Goal: Task Accomplishment & Management: Manage account settings

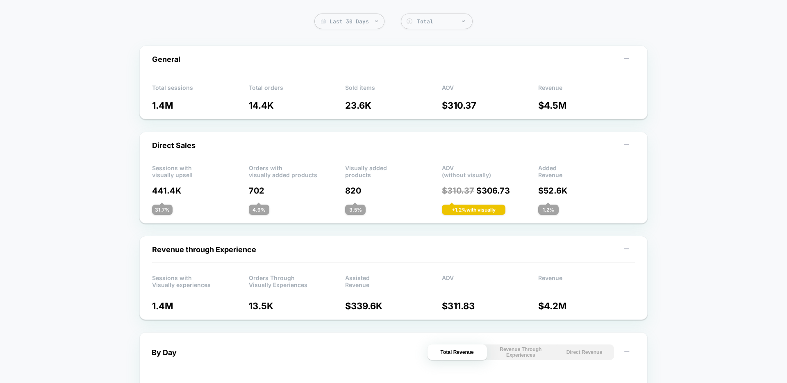
scroll to position [54, 0]
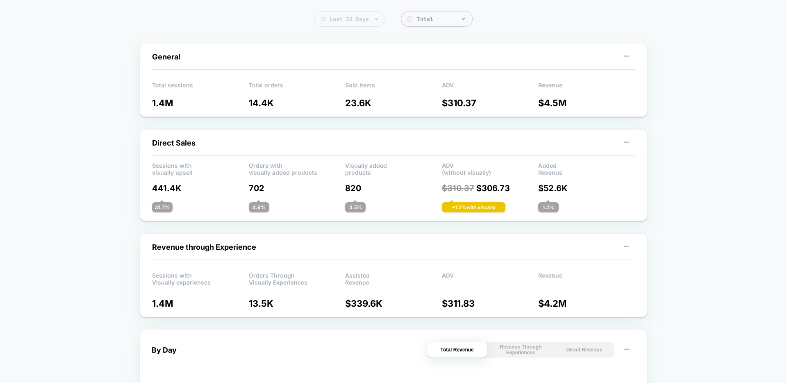
click at [342, 18] on span "Last 30 Days" at bounding box center [350, 19] width 70 height 16
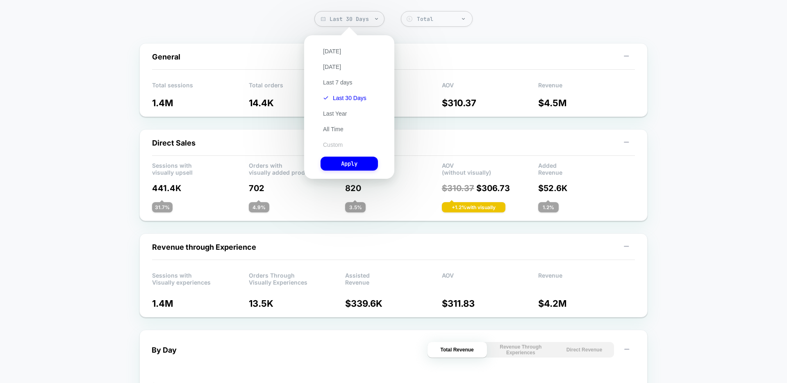
click at [330, 142] on button "Custom" at bounding box center [333, 144] width 25 height 7
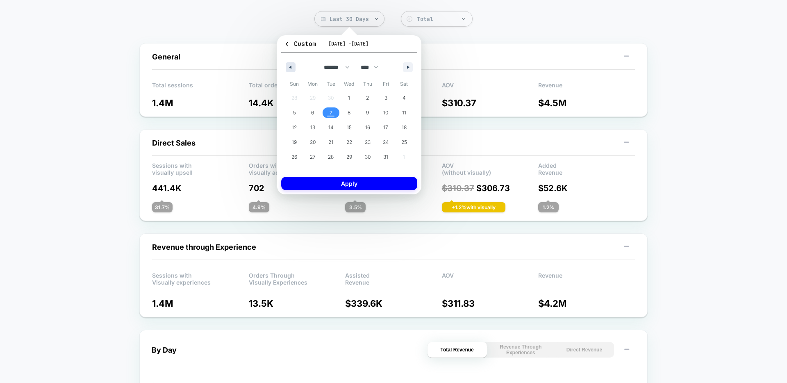
click at [290, 66] on icon "button" at bounding box center [290, 67] width 4 height 3
select select "*"
click at [315, 96] on span "1" at bounding box center [313, 98] width 18 height 11
click at [334, 155] on span "30" at bounding box center [331, 157] width 6 height 15
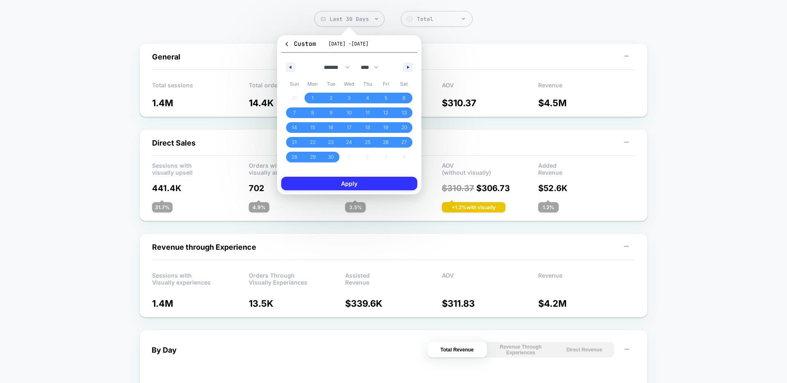
click at [337, 182] on button "Apply" at bounding box center [349, 184] width 136 height 14
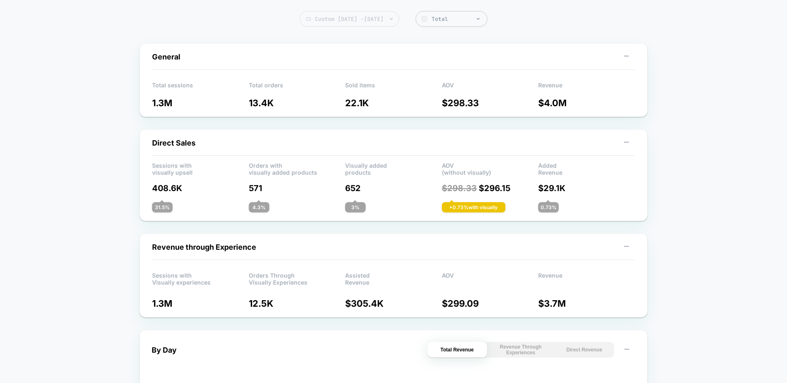
click at [367, 21] on span "Custom [DATE] - [DATE]" at bounding box center [350, 19] width 100 height 16
select select "*"
select select "****"
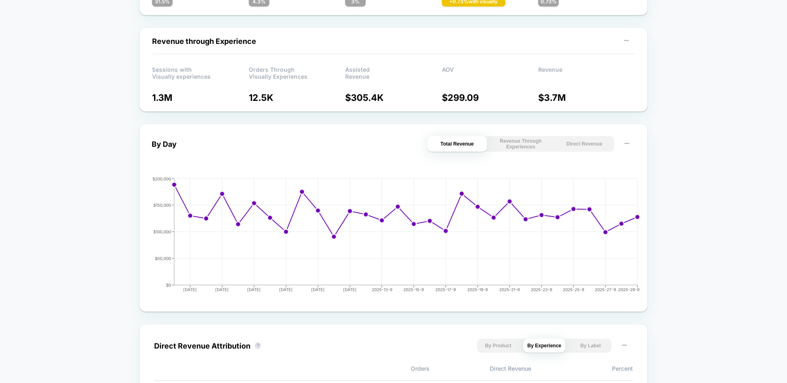
scroll to position [259, 0]
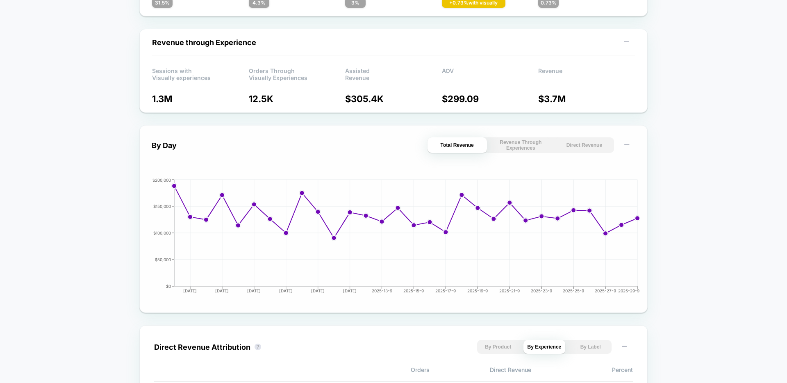
click at [579, 150] on button "Direct Revenue" at bounding box center [584, 145] width 59 height 16
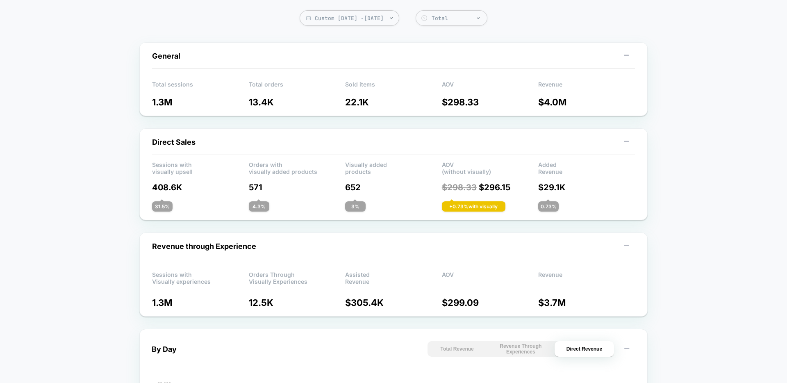
scroll to position [0, 0]
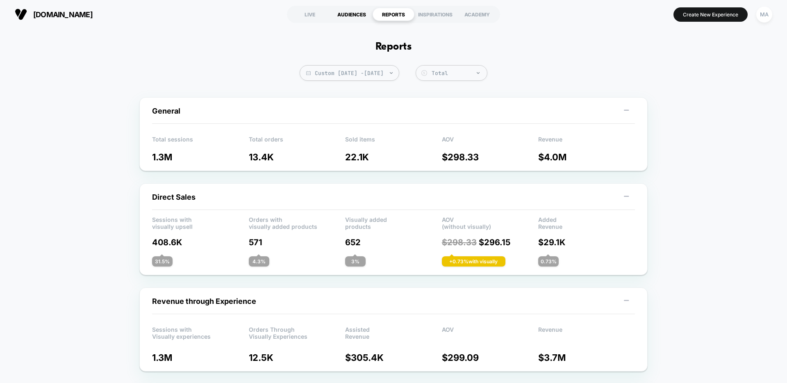
click at [342, 13] on div "AUDIENCES" at bounding box center [352, 14] width 42 height 13
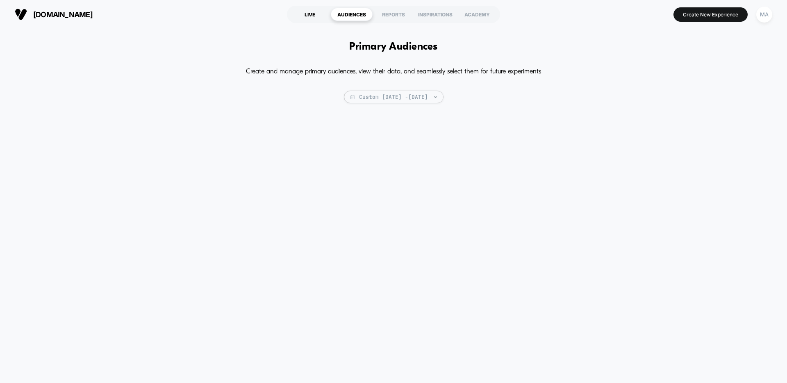
click at [309, 13] on div "LIVE" at bounding box center [310, 14] width 42 height 13
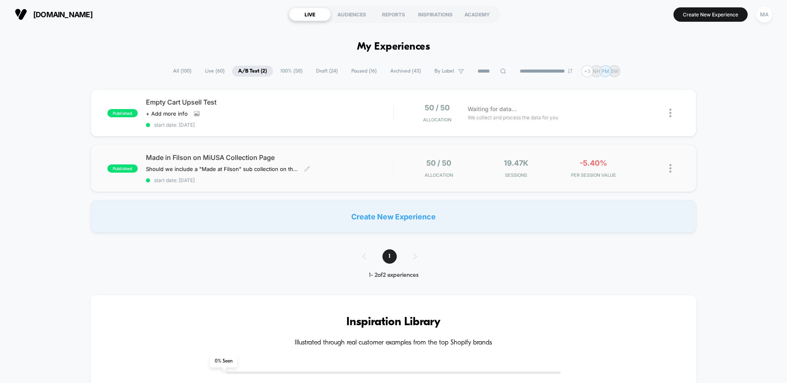
click at [336, 167] on div "Made in Filson on MiUSA Collection Page Should we include a "Made at Filson" su…" at bounding box center [269, 168] width 247 height 30
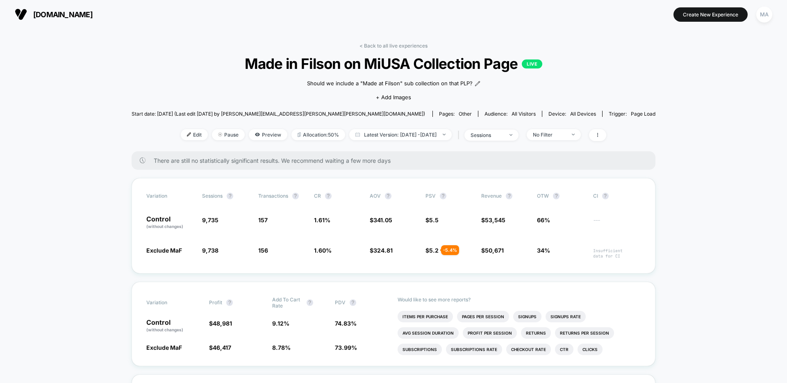
click at [183, 57] on div "< Back to all live experiences Made in [GEOGRAPHIC_DATA] on MiUSA Collection Pa…" at bounding box center [394, 97] width 524 height 109
click at [395, 47] on link "< Back to all live experiences" at bounding box center [394, 46] width 68 height 6
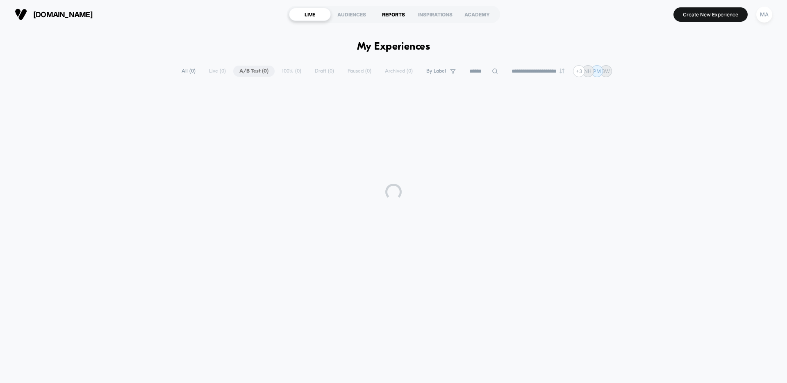
click at [399, 20] on div "REPORTS" at bounding box center [394, 14] width 42 height 13
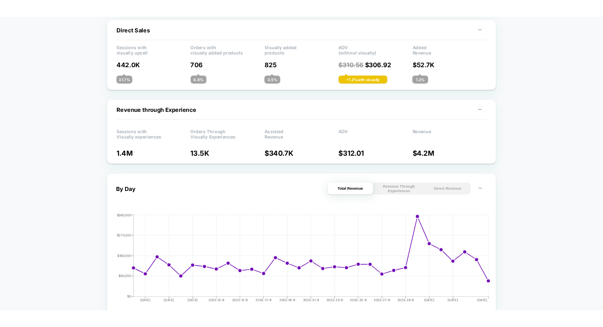
scroll to position [180, 0]
